Goal: Task Accomplishment & Management: Use online tool/utility

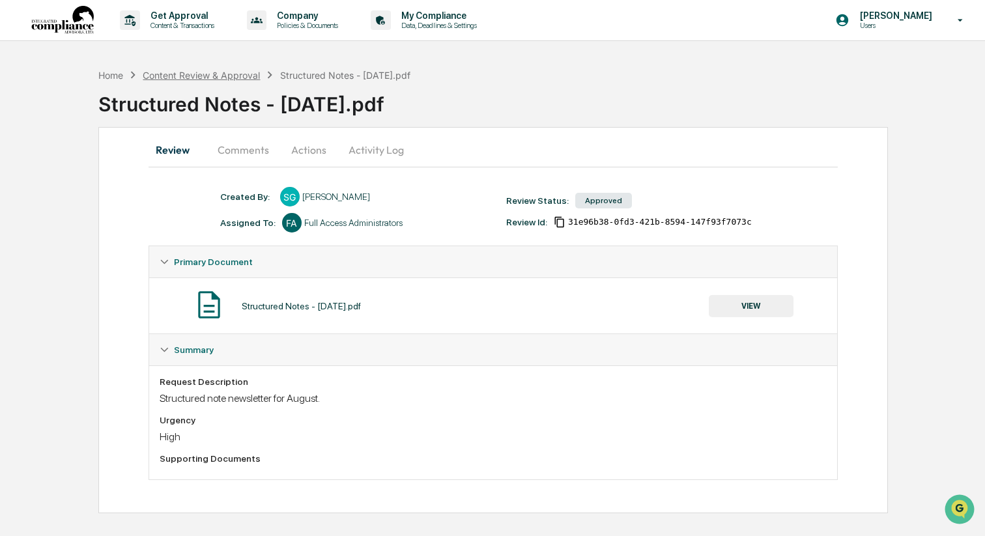
click at [234, 70] on div "Content Review & Approval" at bounding box center [201, 75] width 117 height 11
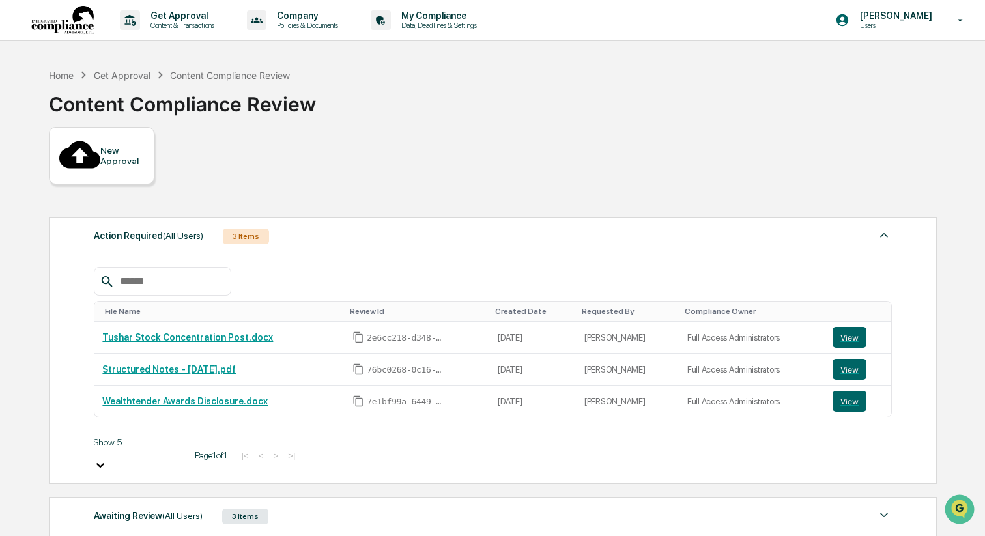
scroll to position [54, 0]
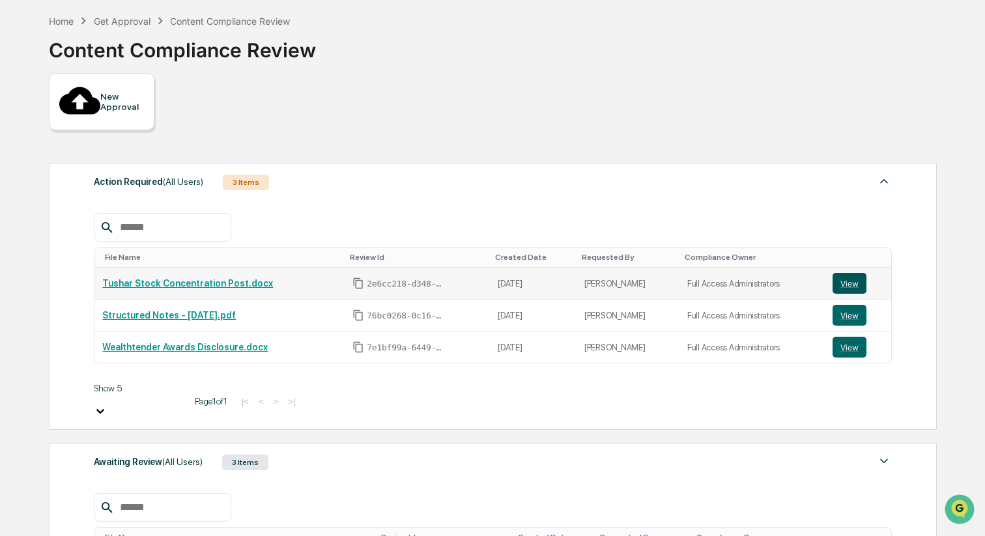
click at [858, 273] on button "View" at bounding box center [850, 283] width 34 height 21
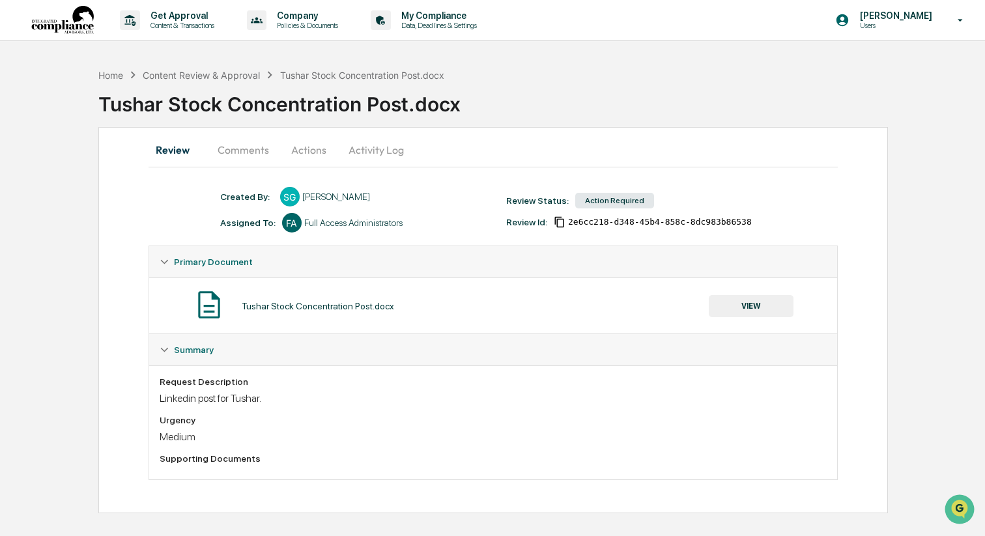
click at [738, 306] on button "VIEW" at bounding box center [751, 306] width 85 height 22
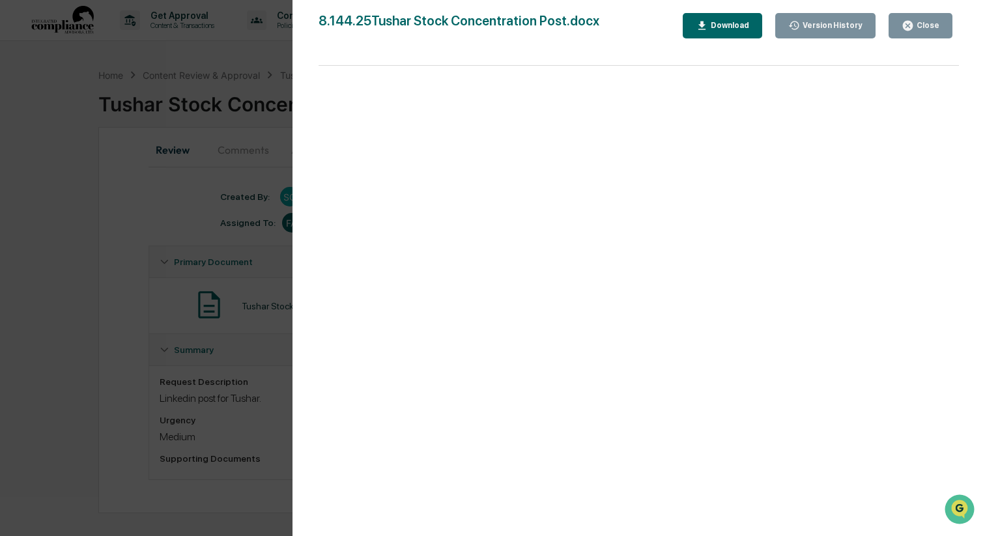
click at [802, 27] on div "Version History" at bounding box center [831, 25] width 63 height 9
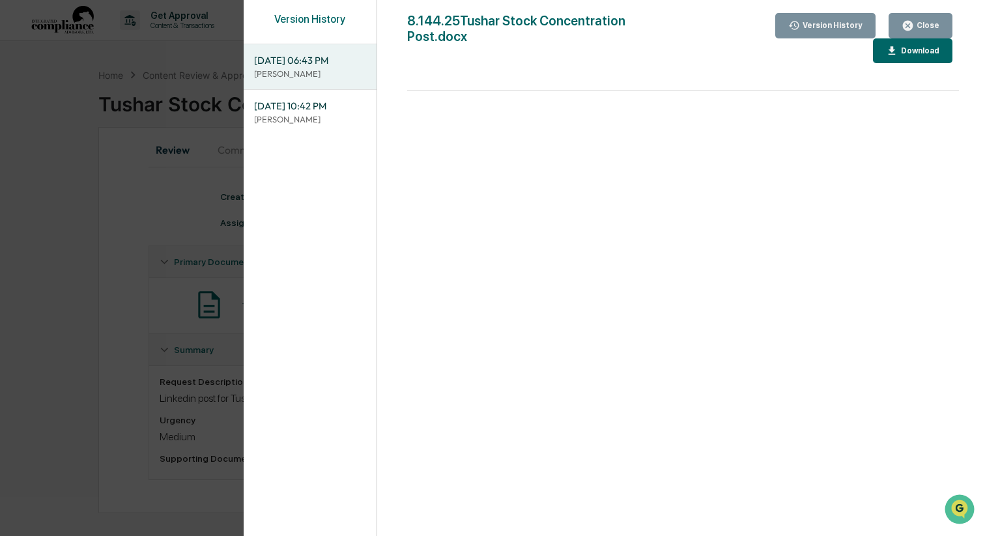
click at [910, 51] on div "Download" at bounding box center [918, 50] width 41 height 9
click at [934, 15] on button "Close" at bounding box center [921, 25] width 64 height 25
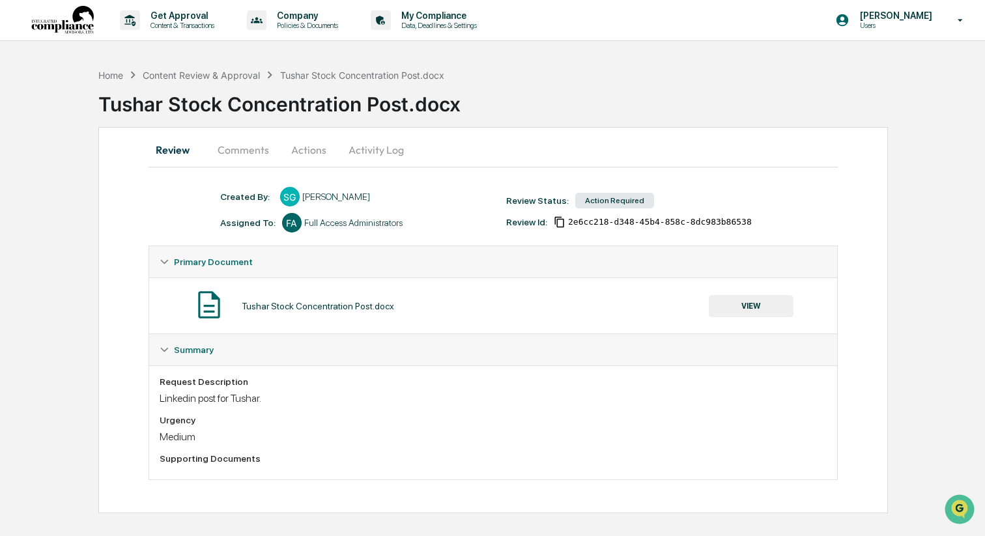
click at [299, 149] on button "Actions" at bounding box center [308, 149] width 59 height 31
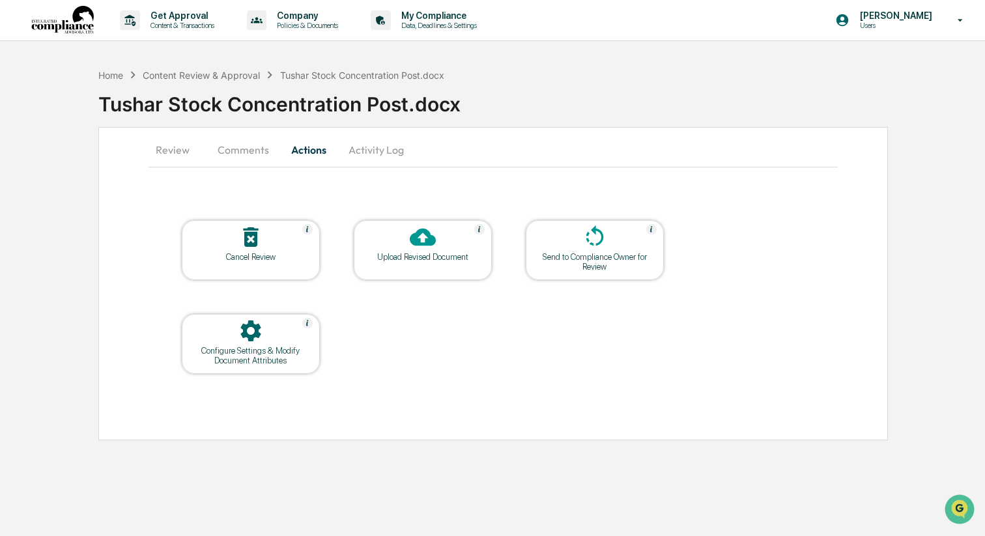
click at [439, 254] on div "Upload Revised Document" at bounding box center [422, 257] width 117 height 10
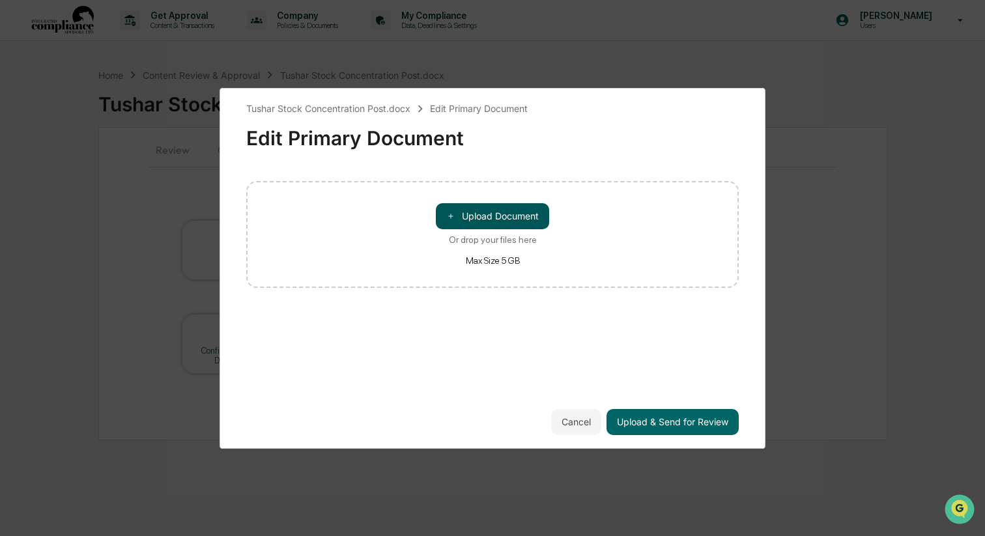
click at [487, 203] on button "＋ Upload Document" at bounding box center [492, 216] width 113 height 26
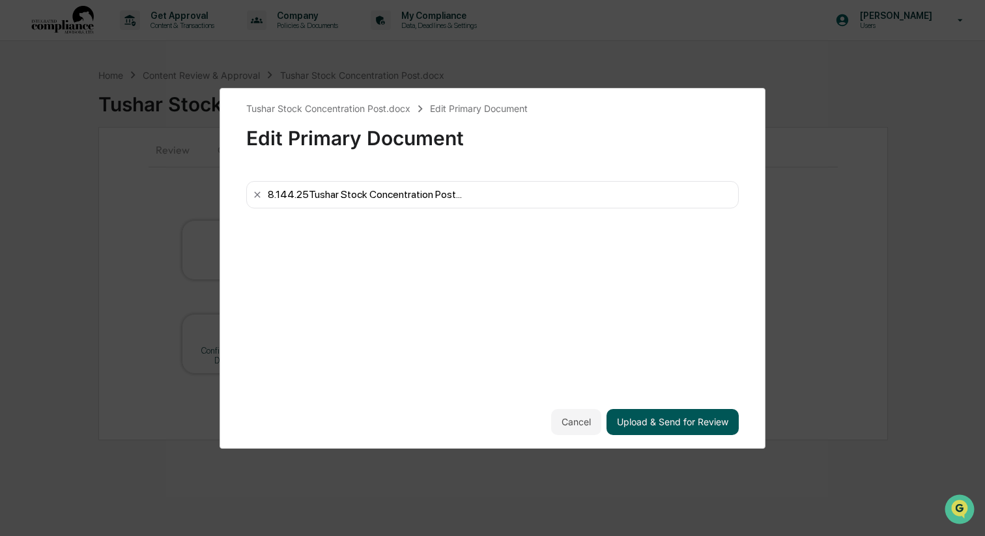
click at [708, 424] on button "Upload & Send for Review" at bounding box center [672, 422] width 132 height 26
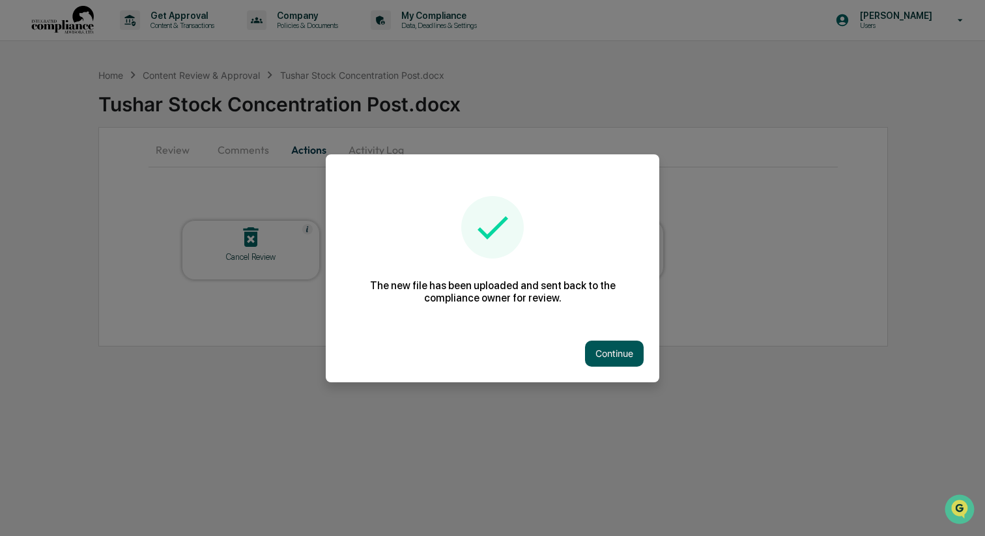
click at [623, 361] on button "Continue" at bounding box center [614, 354] width 59 height 26
